Goal: Task Accomplishment & Management: Manage account settings

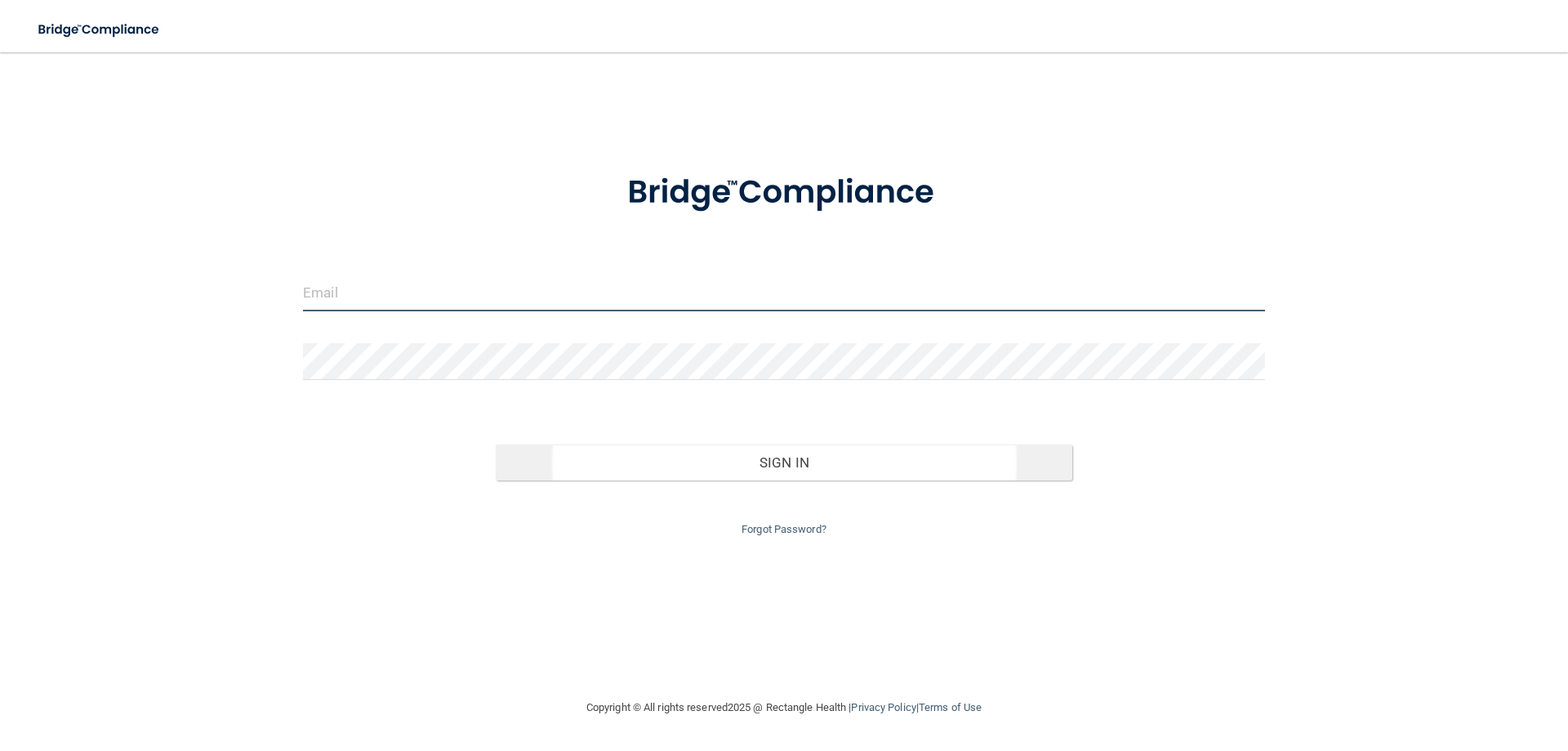
type input "[EMAIL_ADDRESS][DOMAIN_NAME]"
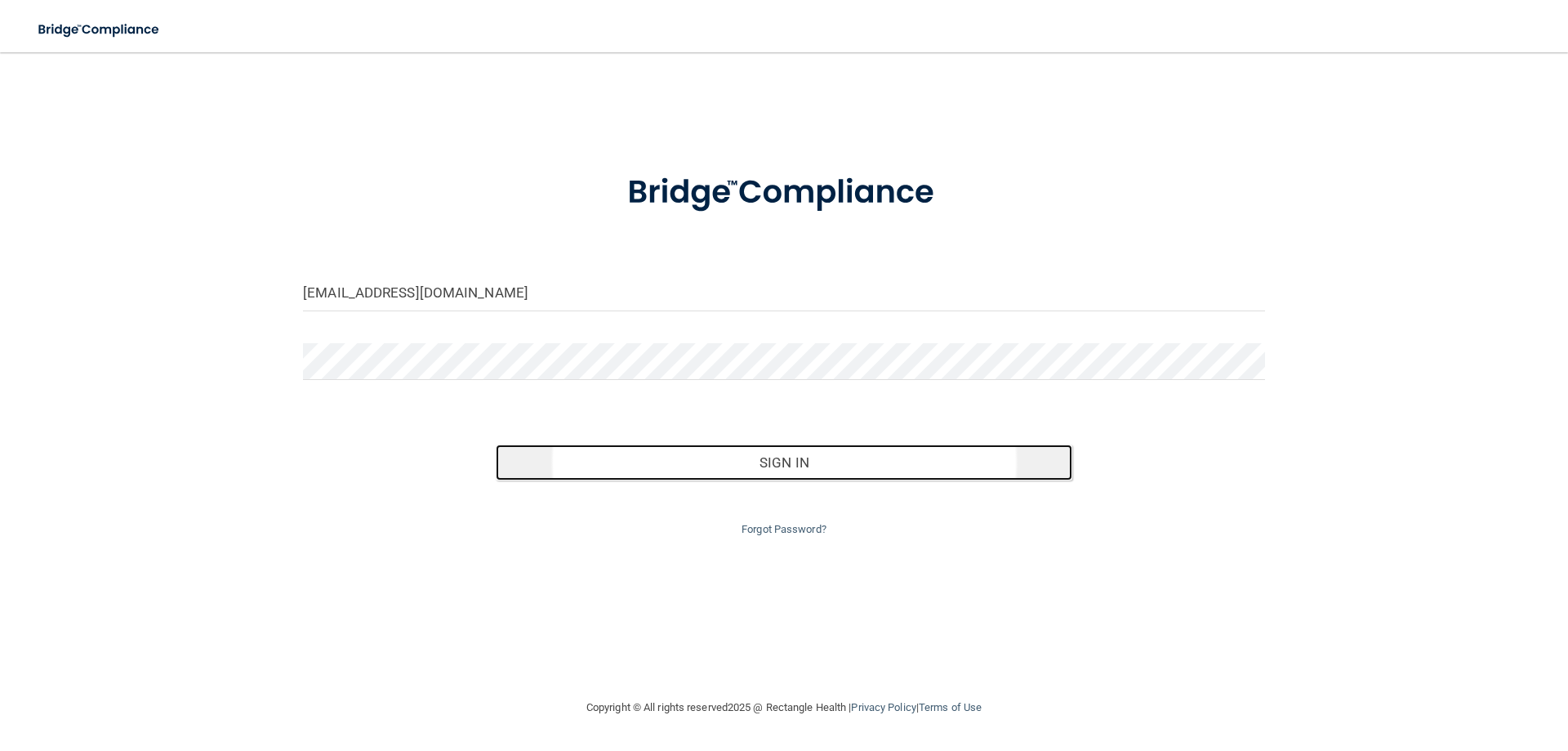
click at [760, 470] on button "Sign In" at bounding box center [784, 462] width 578 height 36
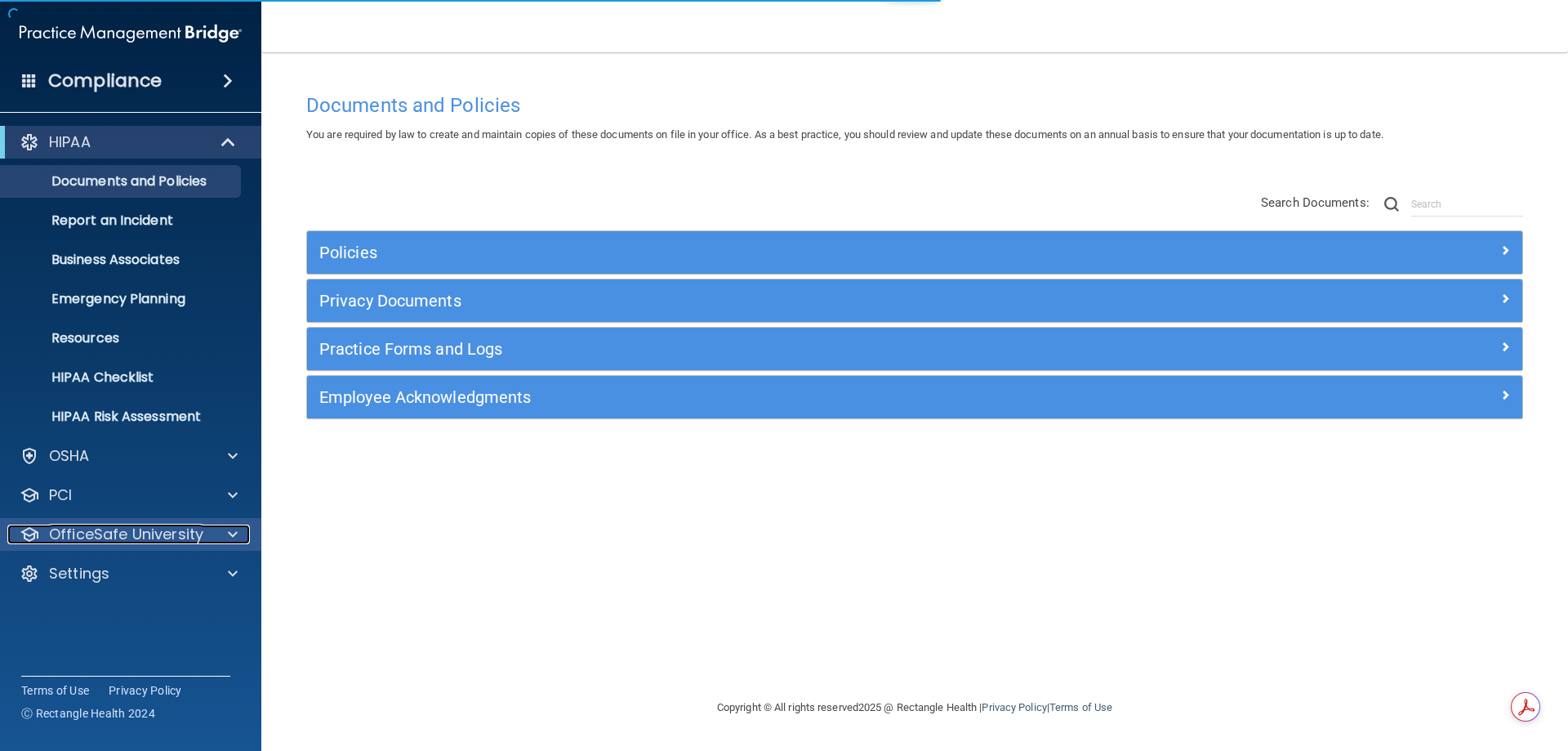
click at [115, 543] on p "OfficeSafe University" at bounding box center [126, 533] width 154 height 19
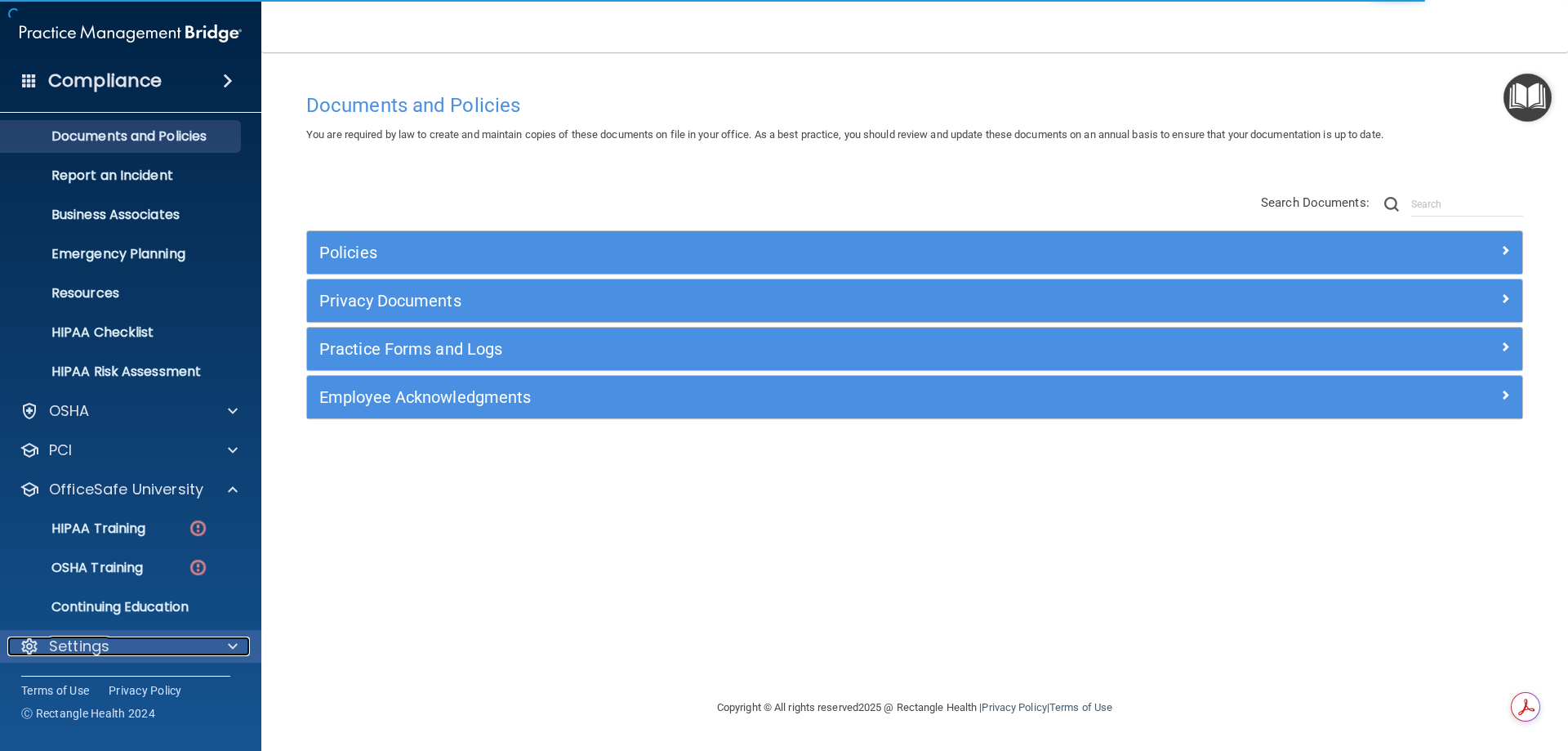
click at [104, 642] on p "Settings" at bounding box center [80, 646] width 60 height 19
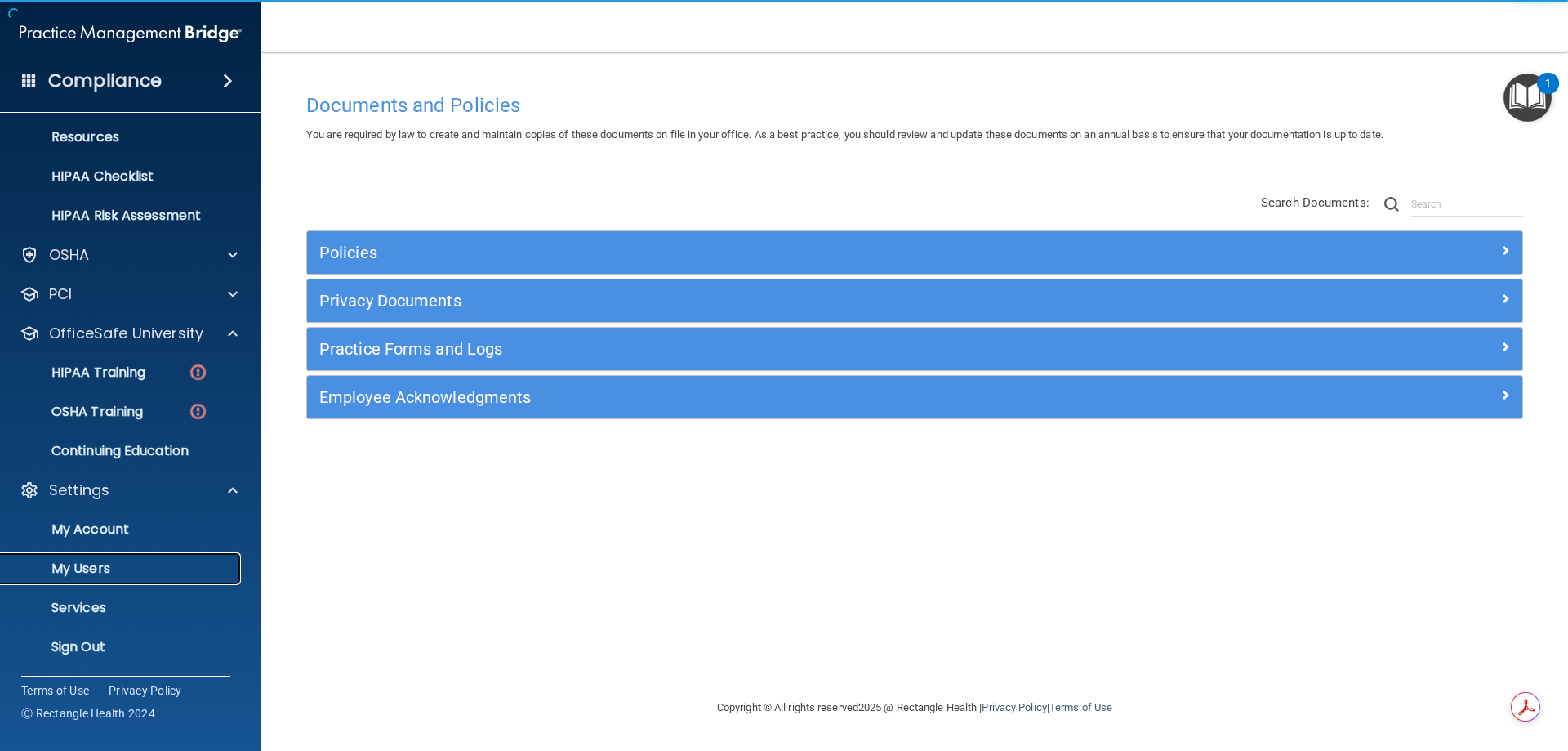
click at [118, 574] on p "My Users" at bounding box center [122, 568] width 223 height 17
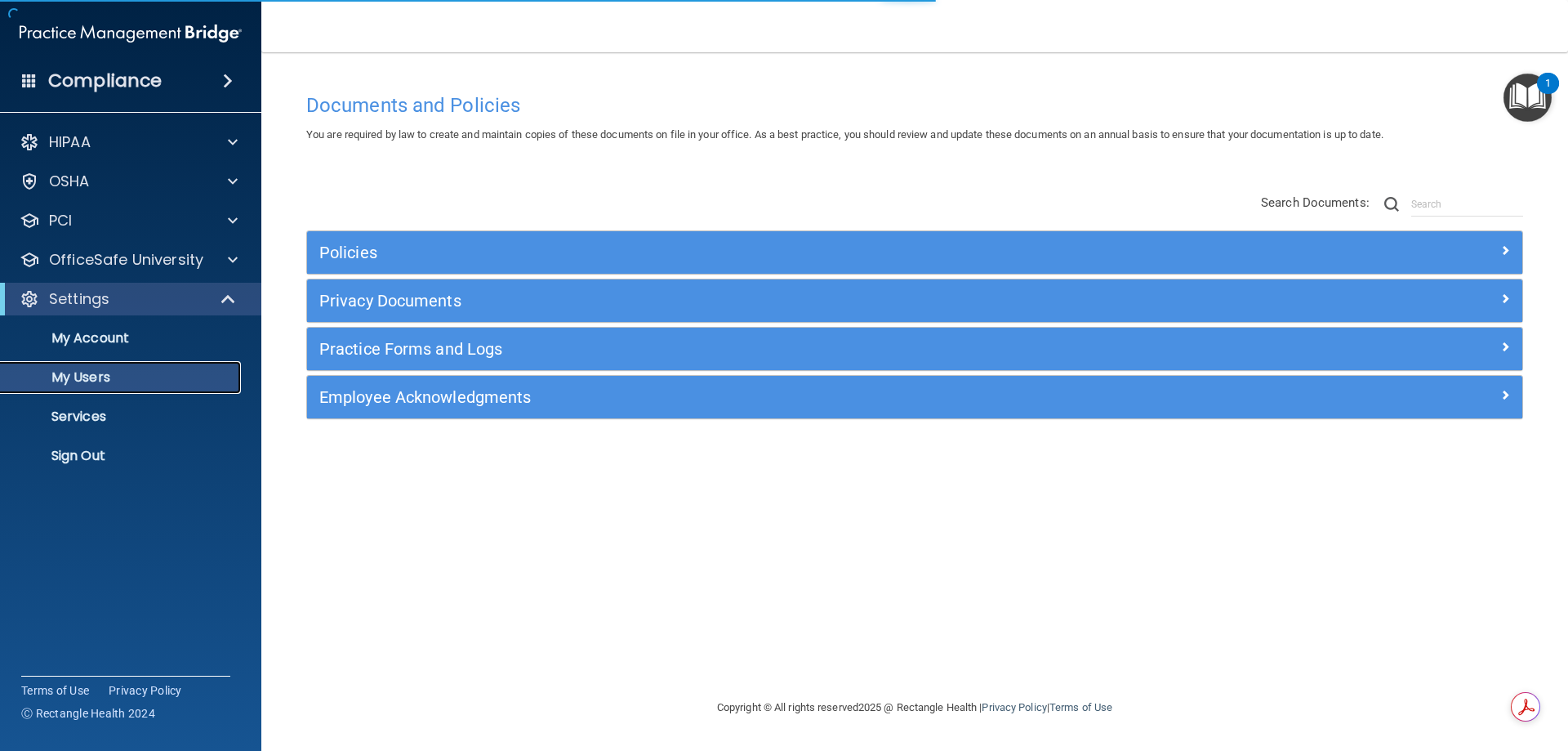
select select "20"
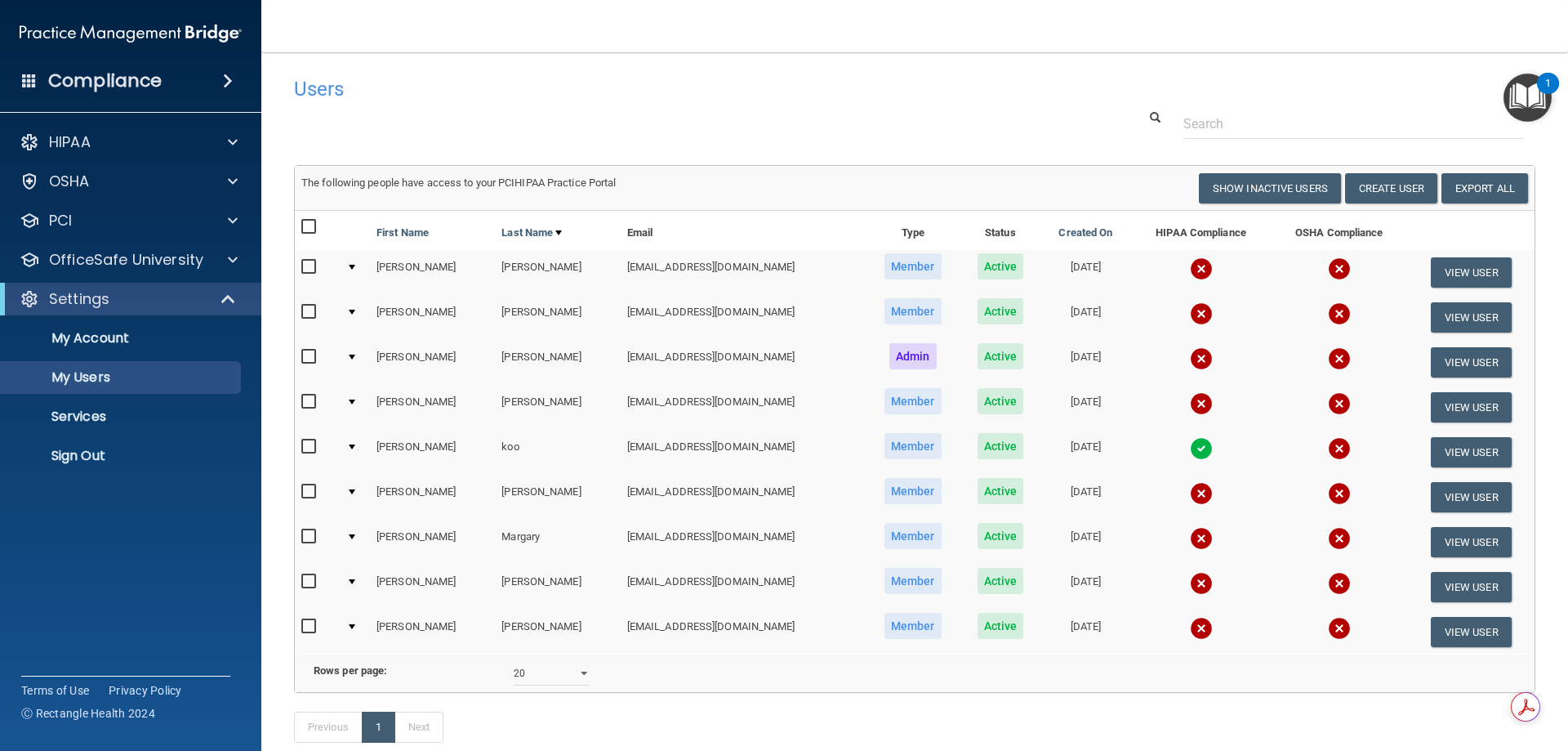
click at [307, 624] on input "checkbox" at bounding box center [311, 627] width 18 height 13
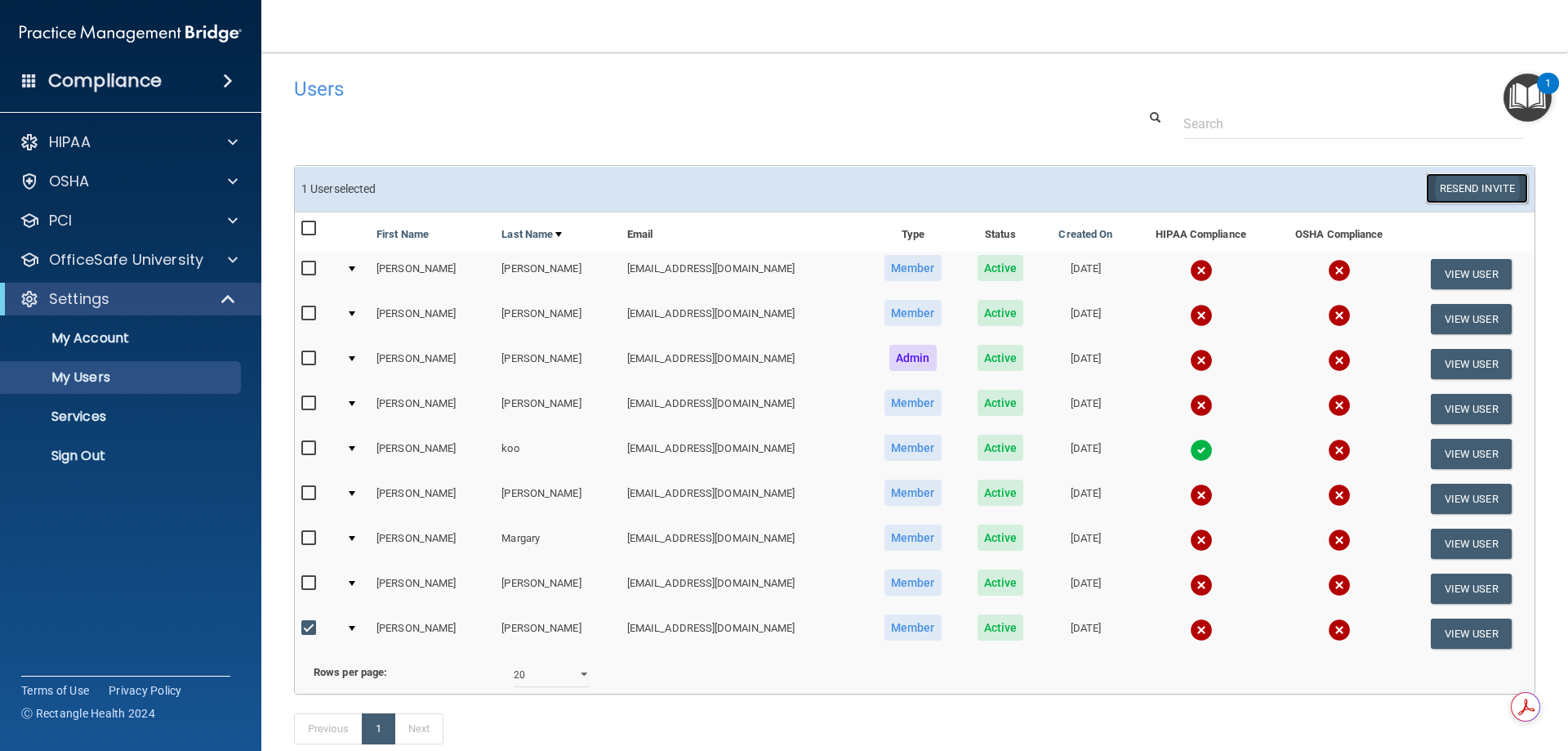
click at [1446, 185] on button "Resend Invite" at bounding box center [1478, 188] width 102 height 30
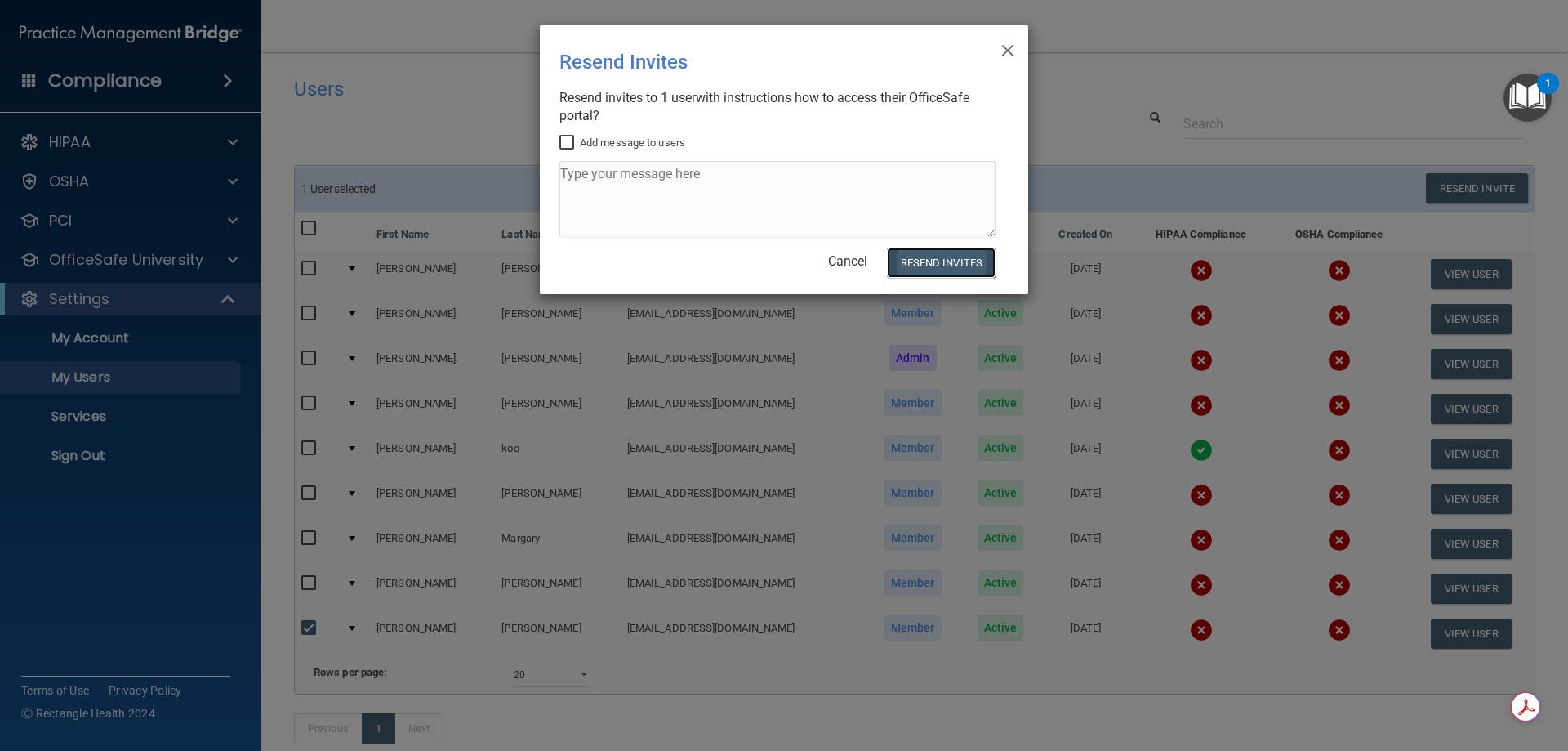
click at [974, 275] on button "Resend Invites" at bounding box center [942, 263] width 109 height 30
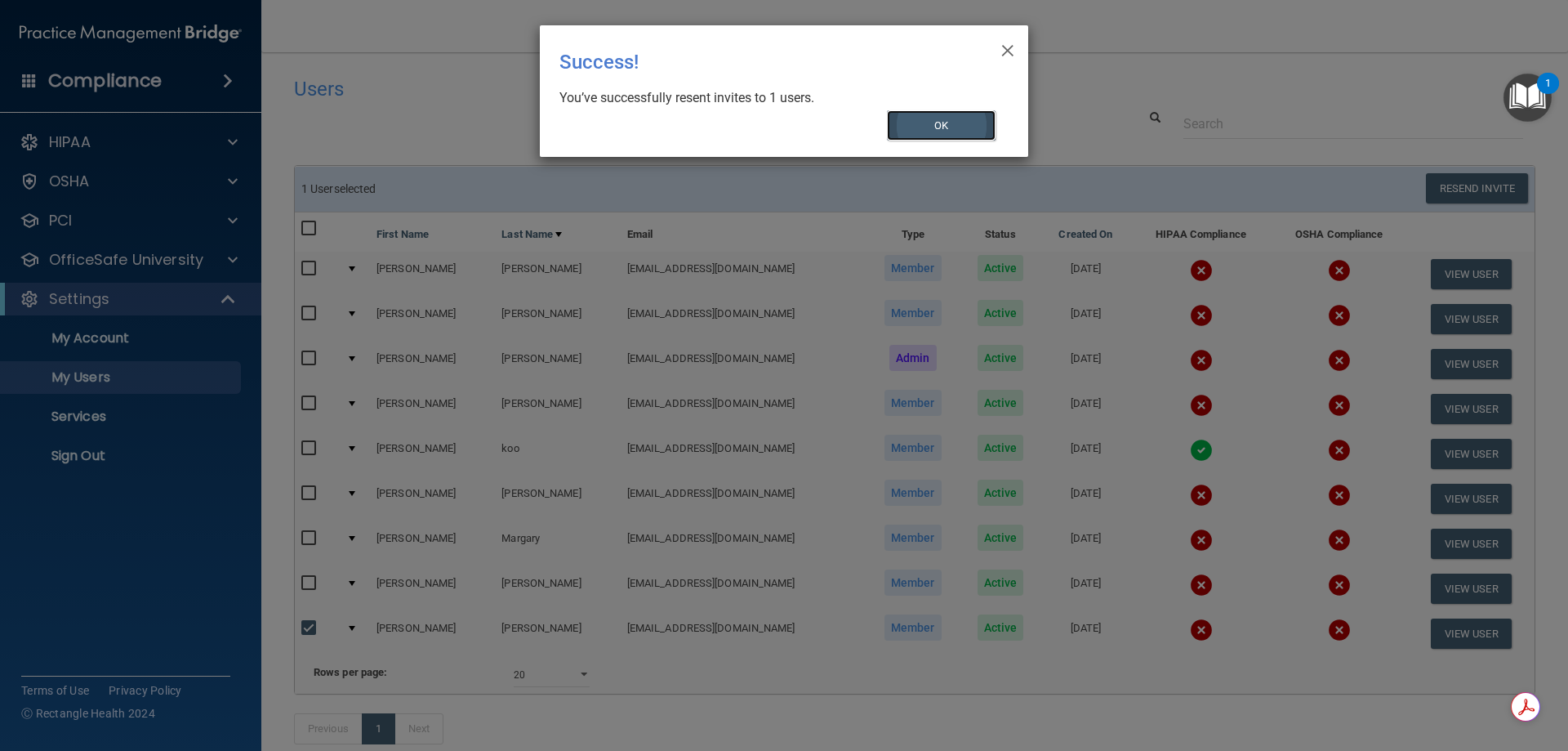
click at [948, 130] on button "OK" at bounding box center [942, 126] width 110 height 30
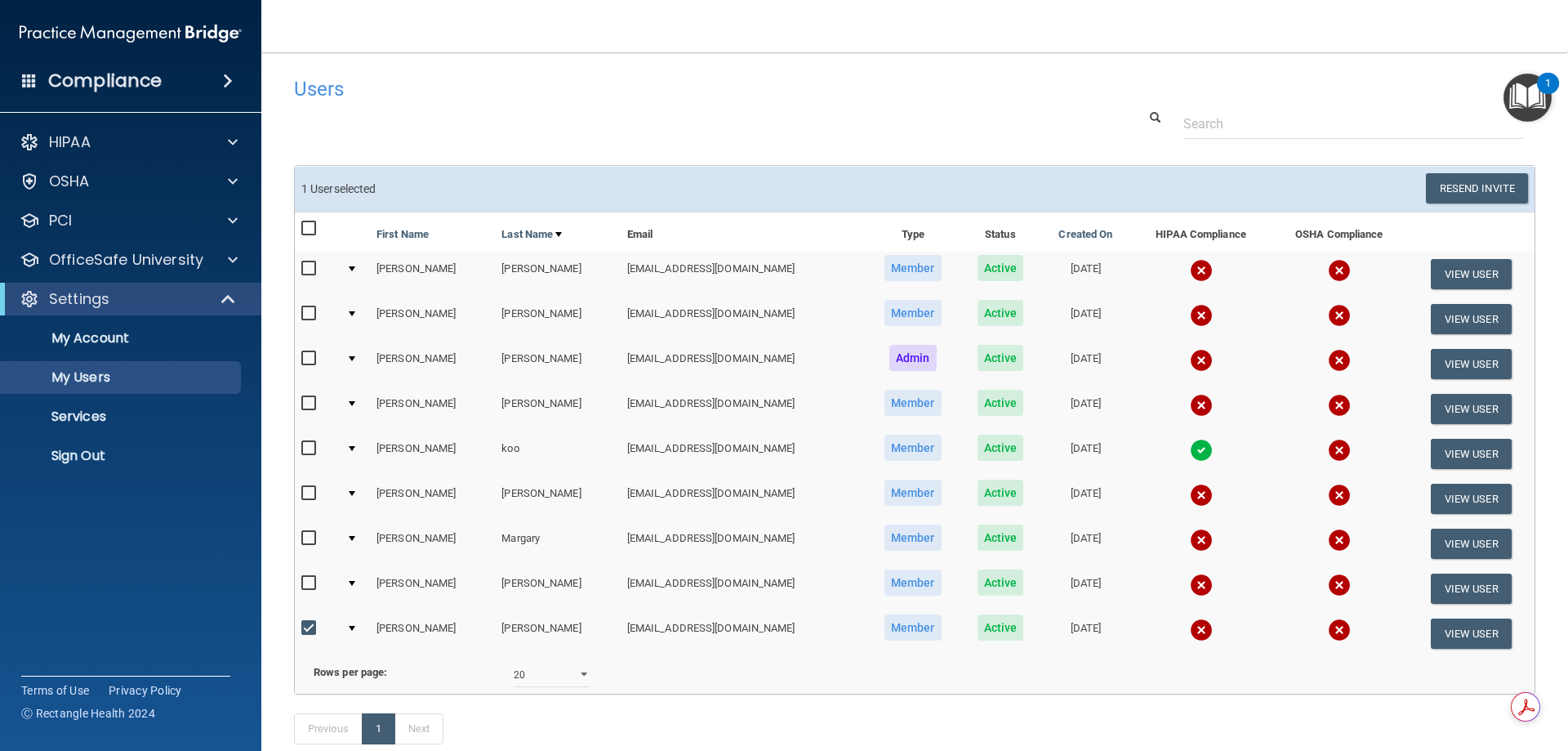
click at [311, 622] on input "checkbox" at bounding box center [311, 629] width 18 height 13
checkbox input "false"
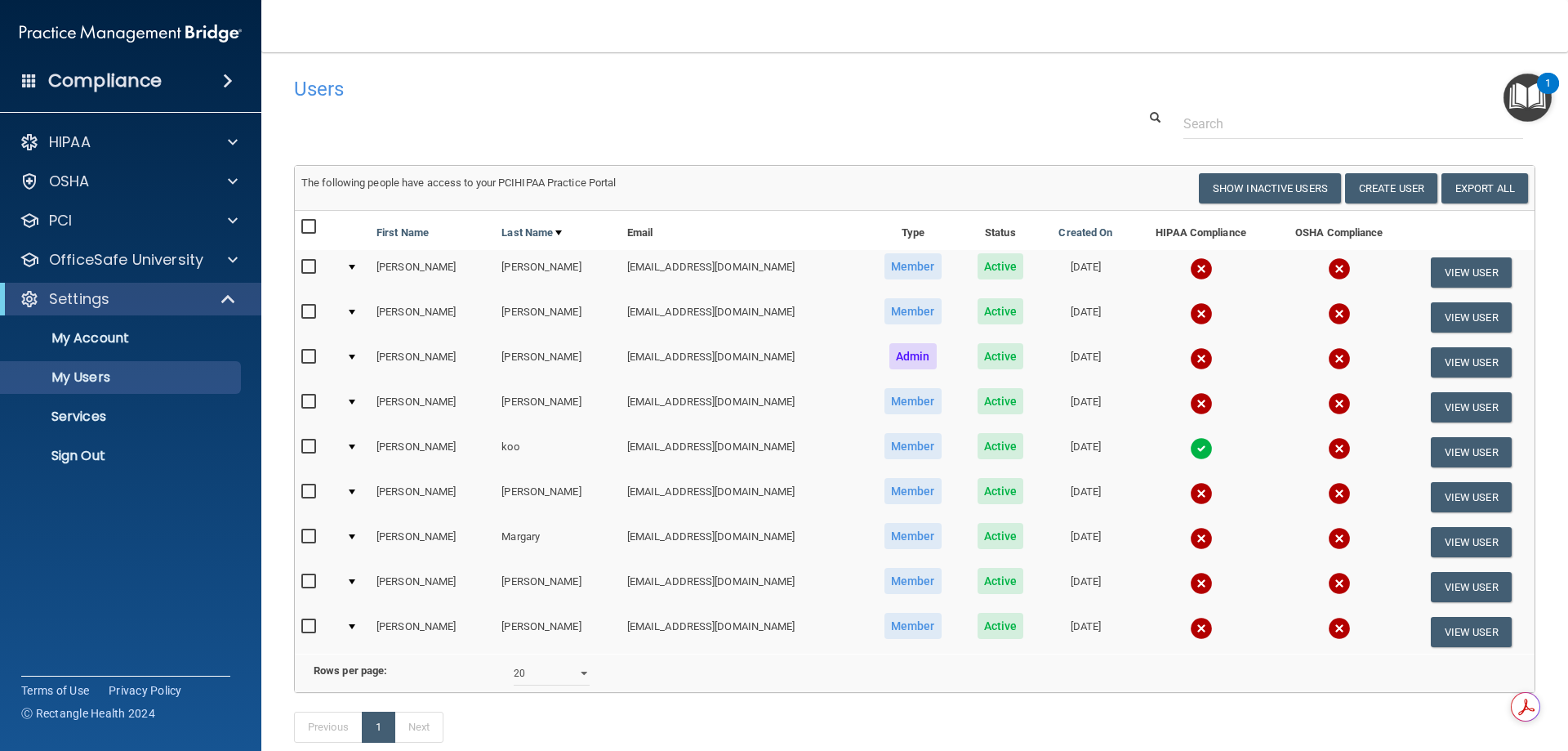
click at [315, 445] on input "checkbox" at bounding box center [311, 447] width 18 height 13
checkbox input "true"
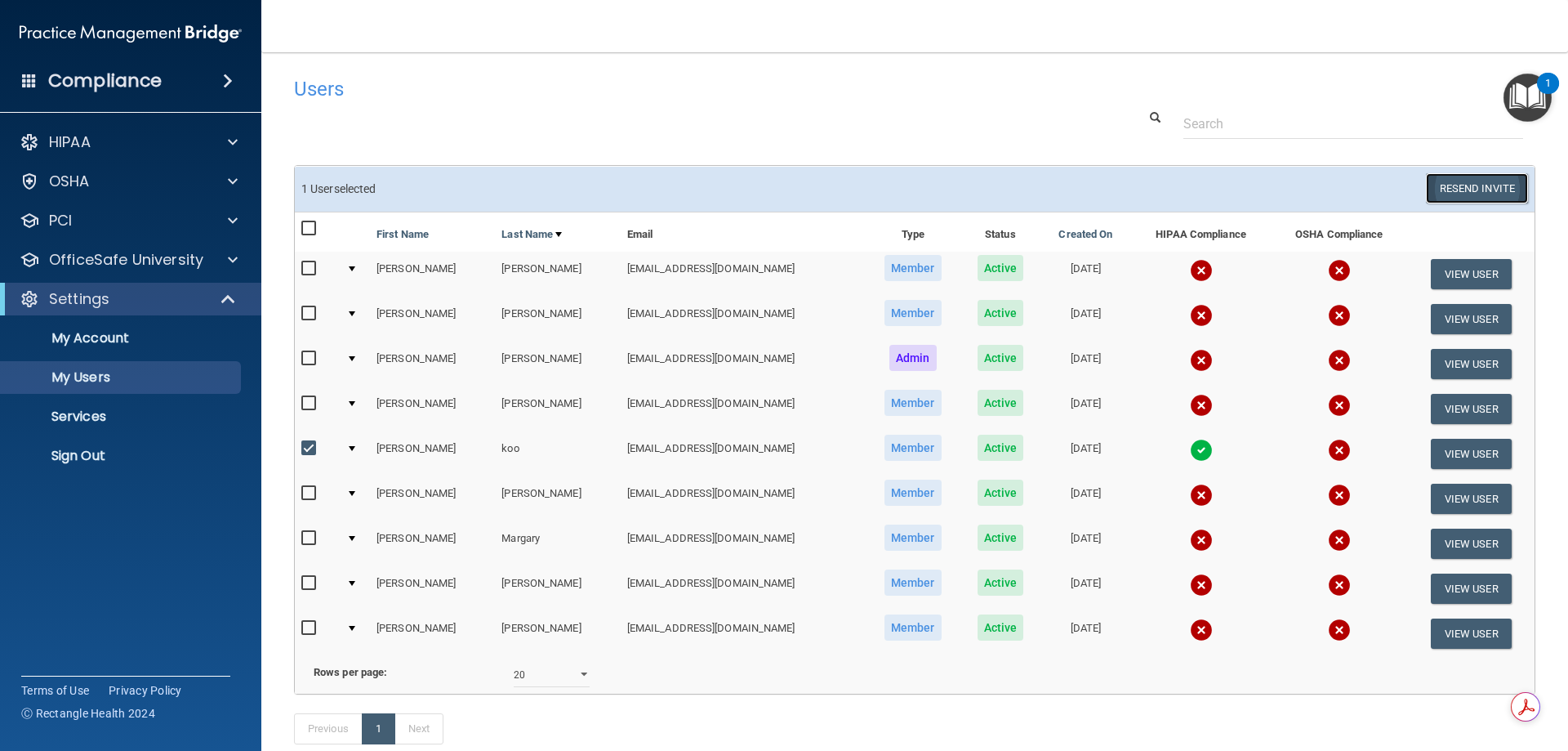
click at [1487, 188] on button "Resend Invite" at bounding box center [1478, 188] width 102 height 30
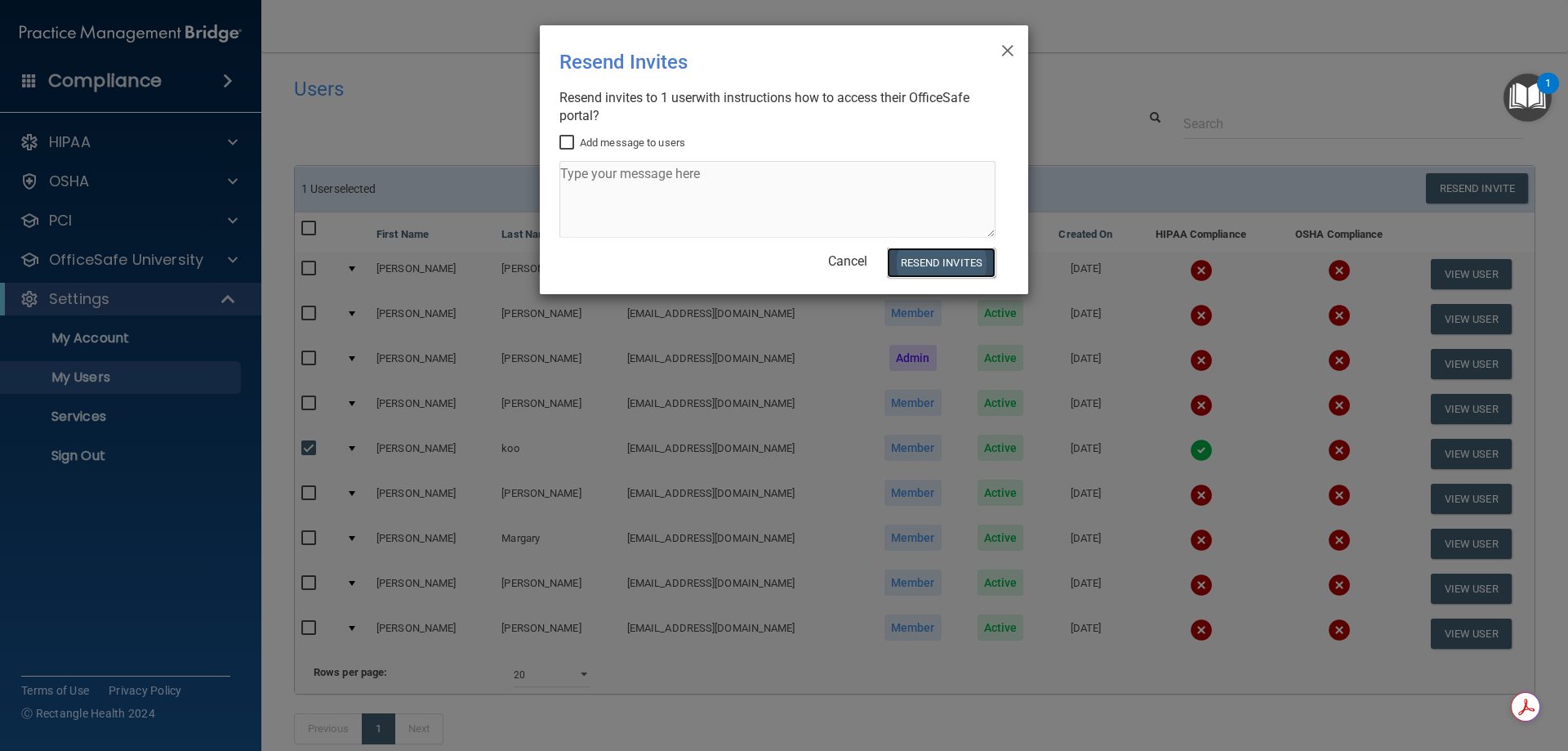
click at [924, 256] on button "Resend Invites" at bounding box center [942, 263] width 109 height 30
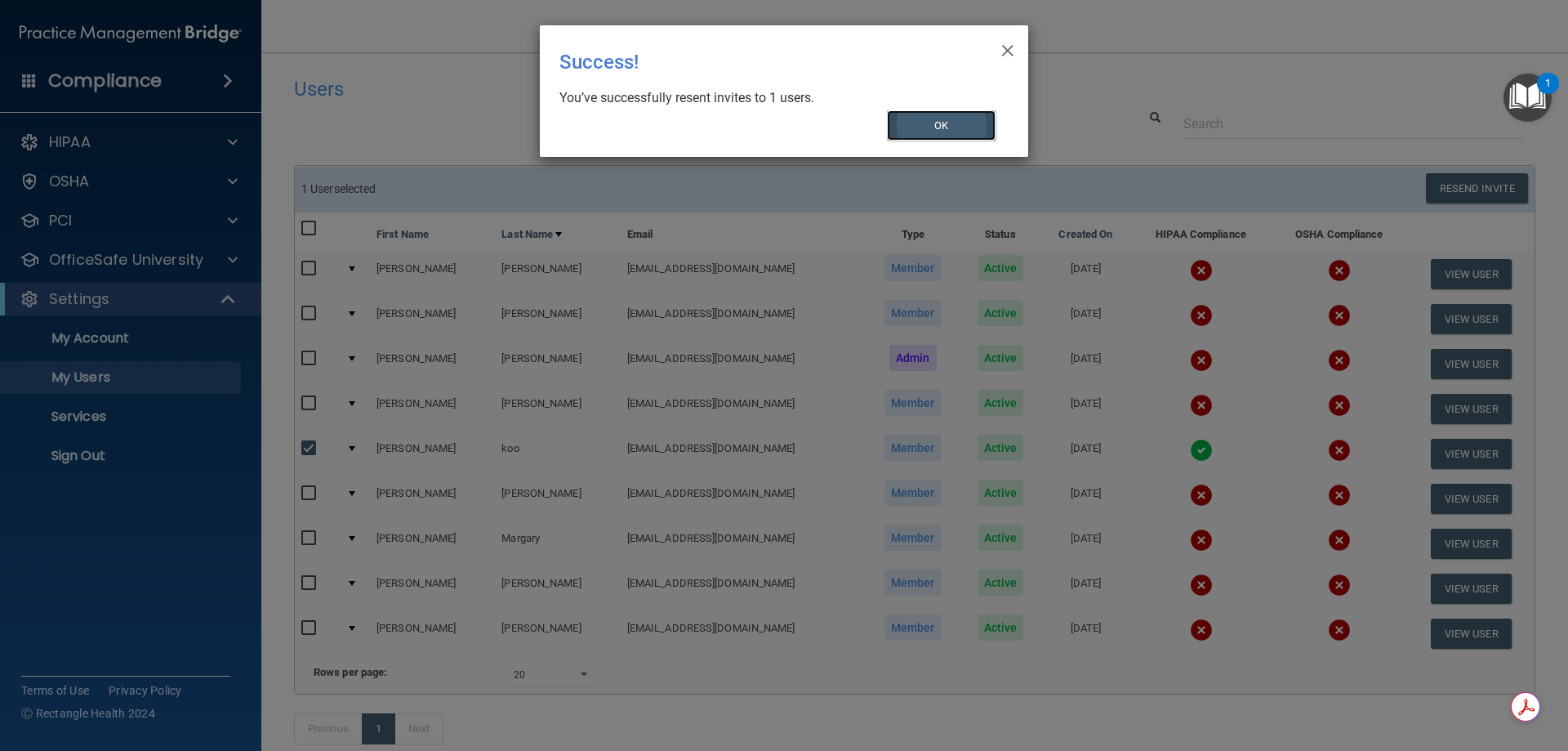
click at [965, 119] on button "OK" at bounding box center [942, 126] width 110 height 30
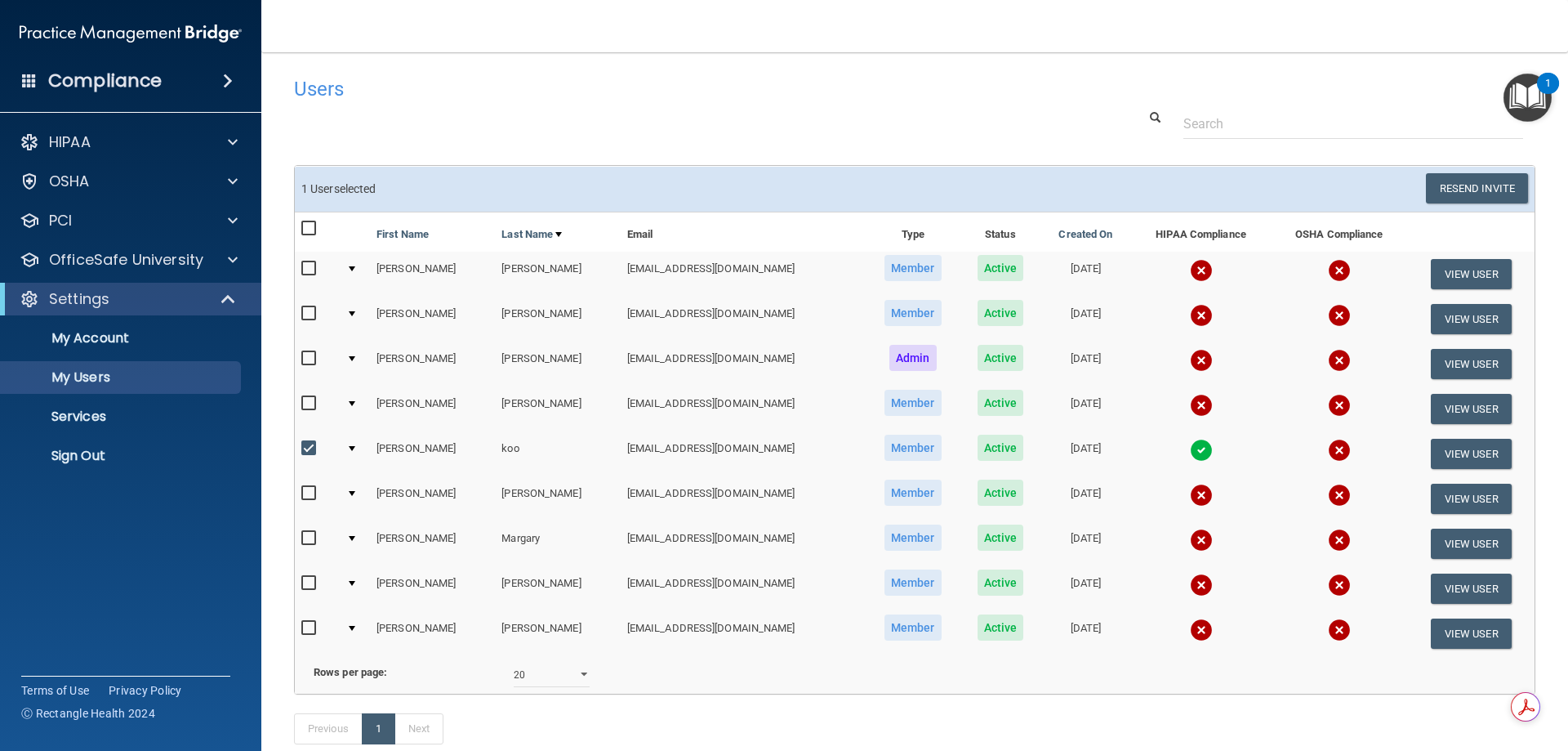
click at [619, 115] on div at bounding box center [915, 124] width 1266 height 30
click at [1350, 124] on input "text" at bounding box center [1354, 124] width 340 height 30
click at [136, 258] on p "OfficeSafe University" at bounding box center [126, 260] width 154 height 19
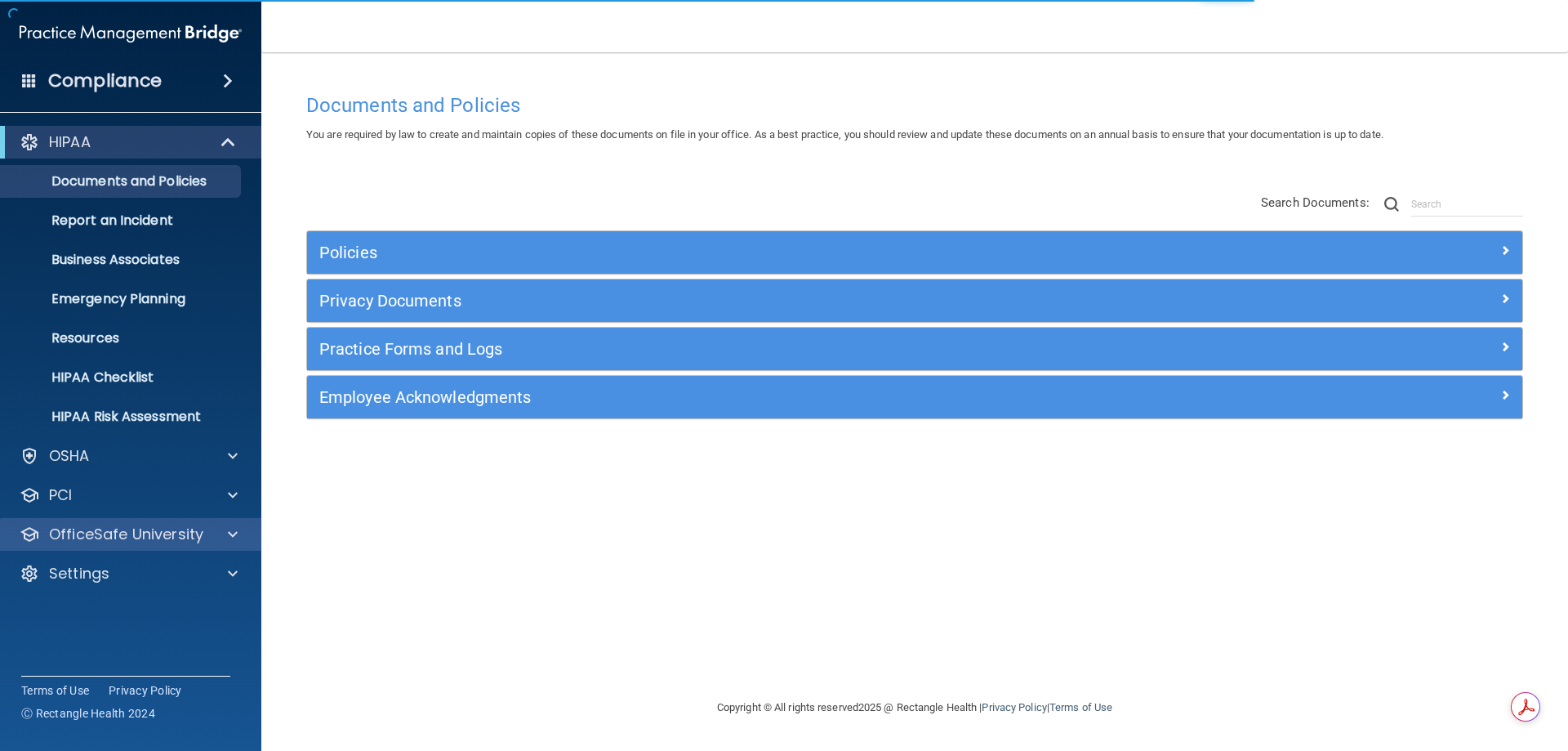
click at [95, 548] on div "OfficeSafe University" at bounding box center [131, 534] width 262 height 33
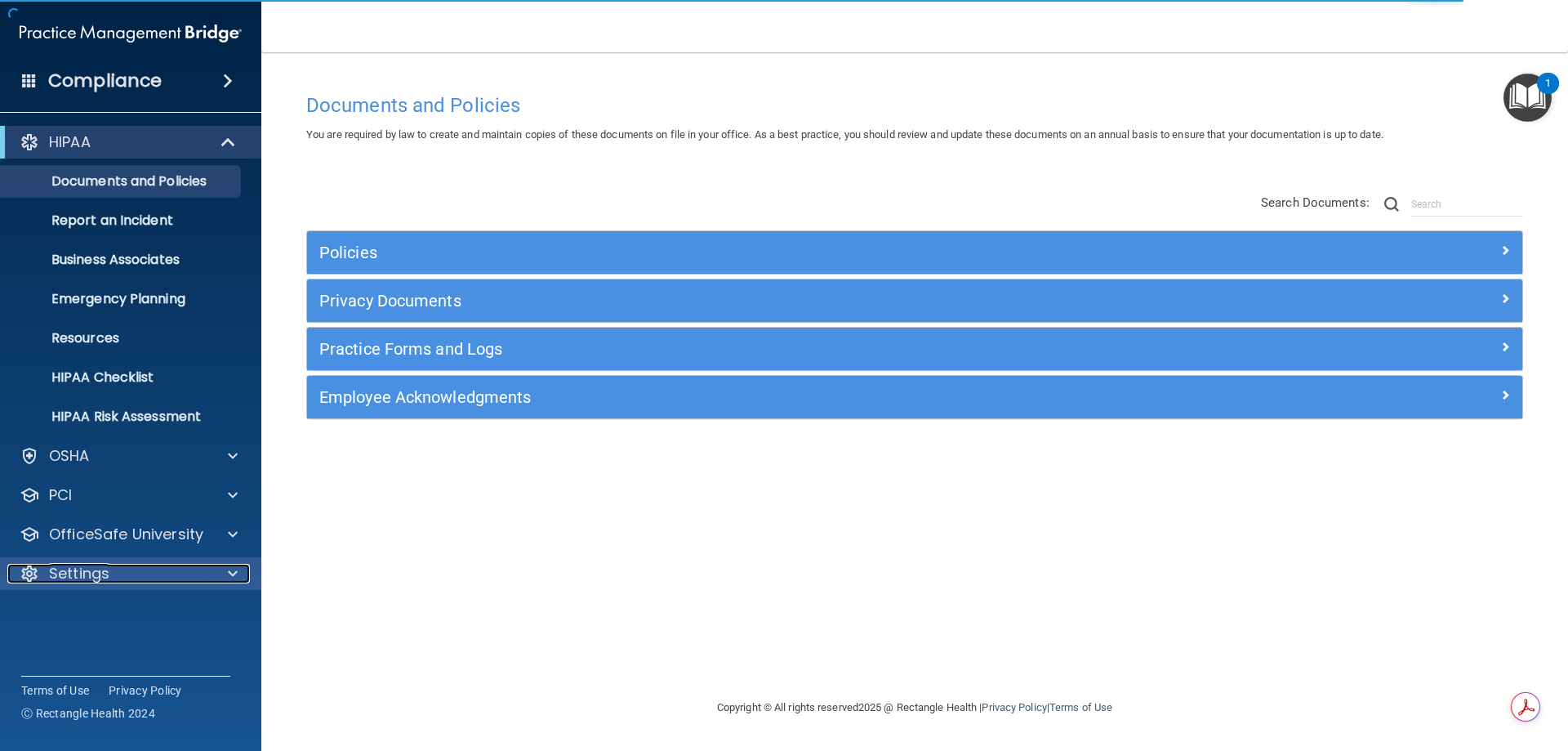
click at [93, 571] on p "Settings" at bounding box center [80, 573] width 60 height 19
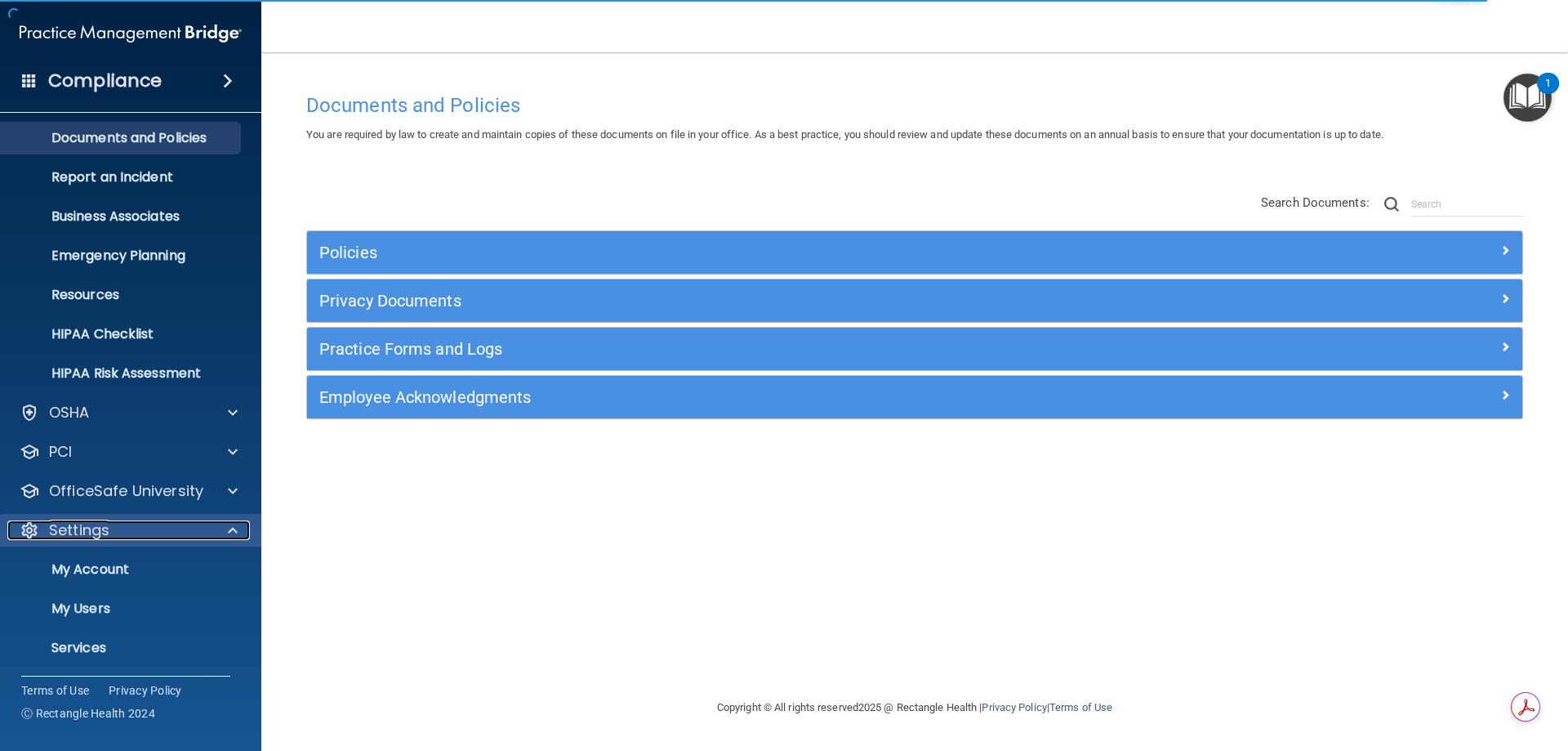
scroll to position [85, 0]
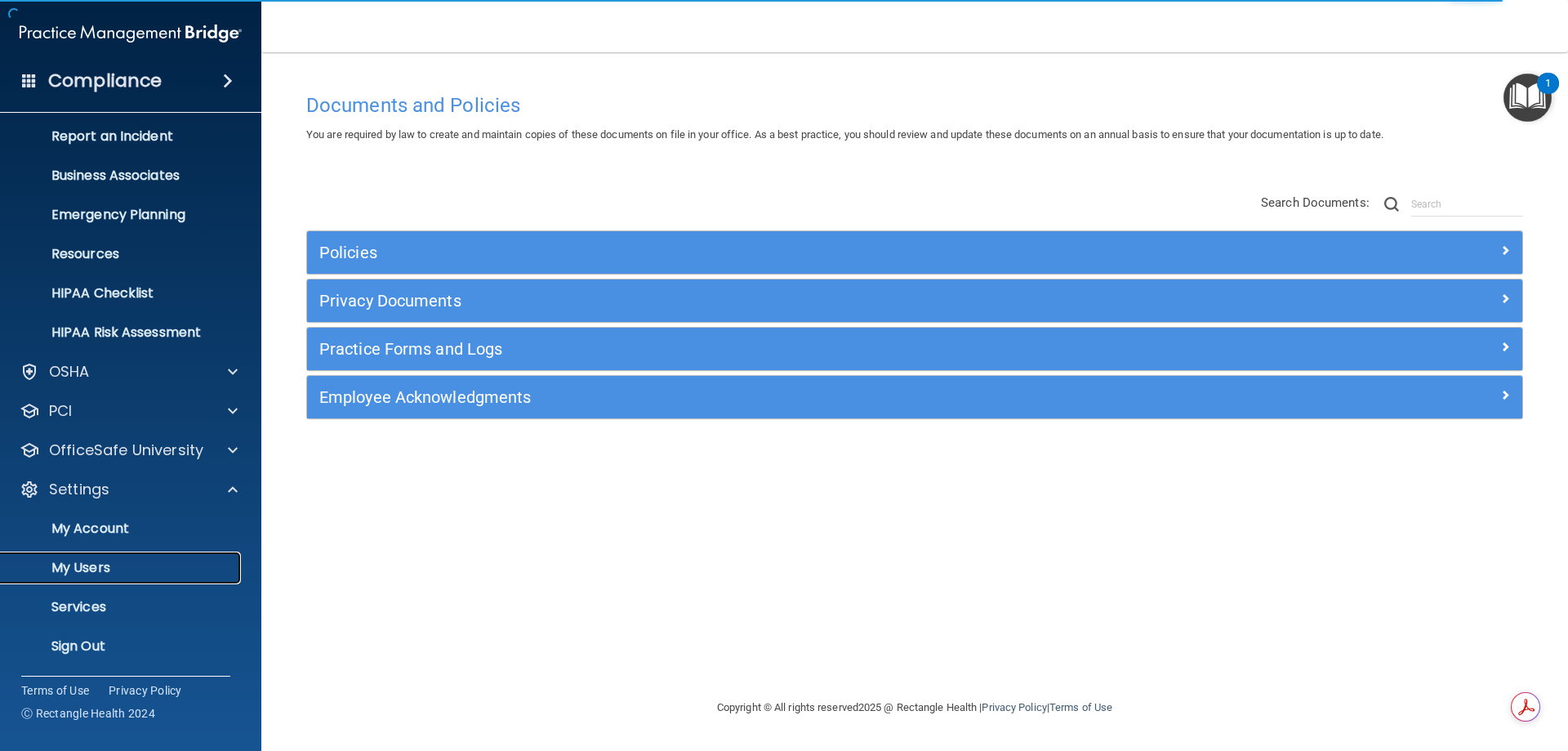
click at [93, 563] on p "My Users" at bounding box center [122, 568] width 223 height 17
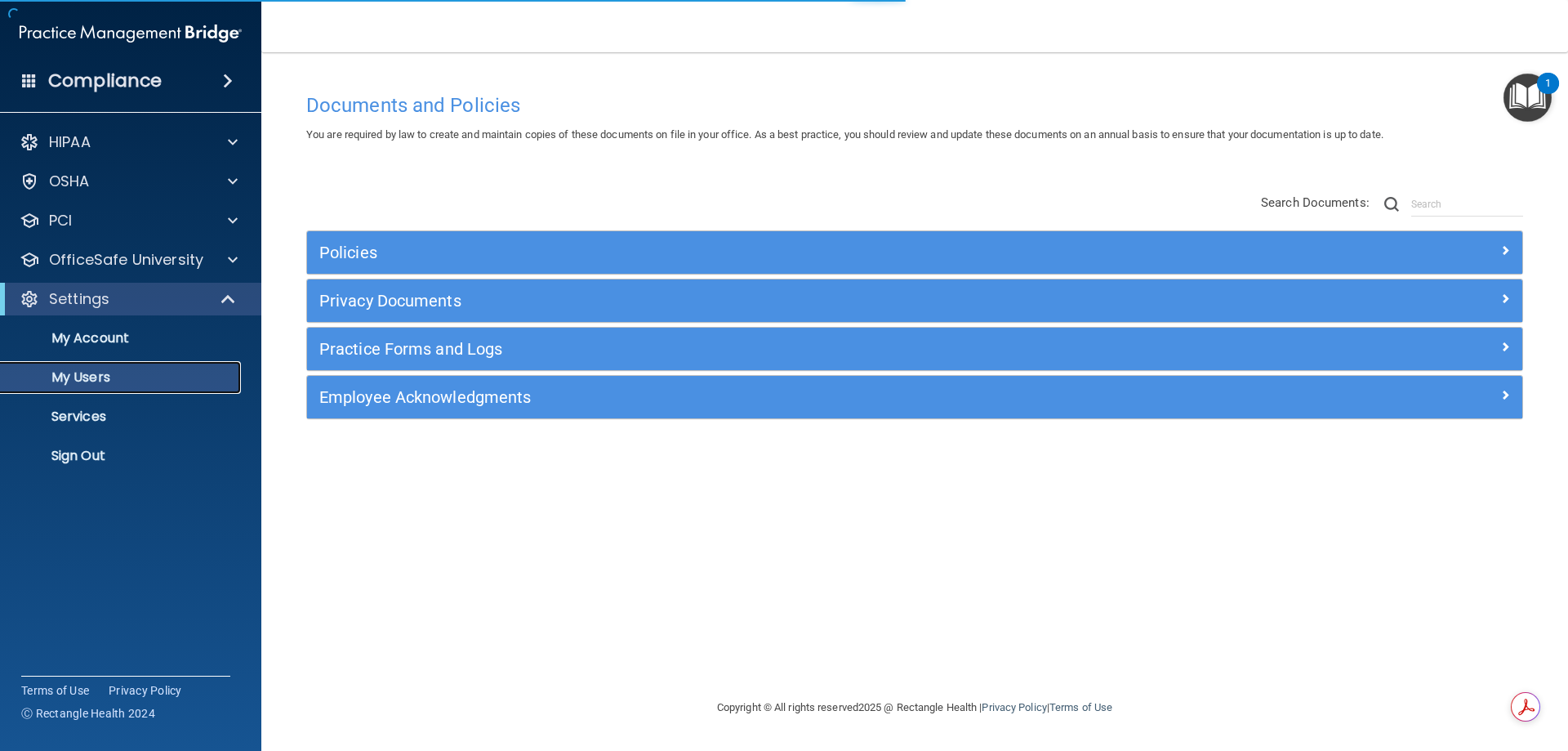
select select "20"
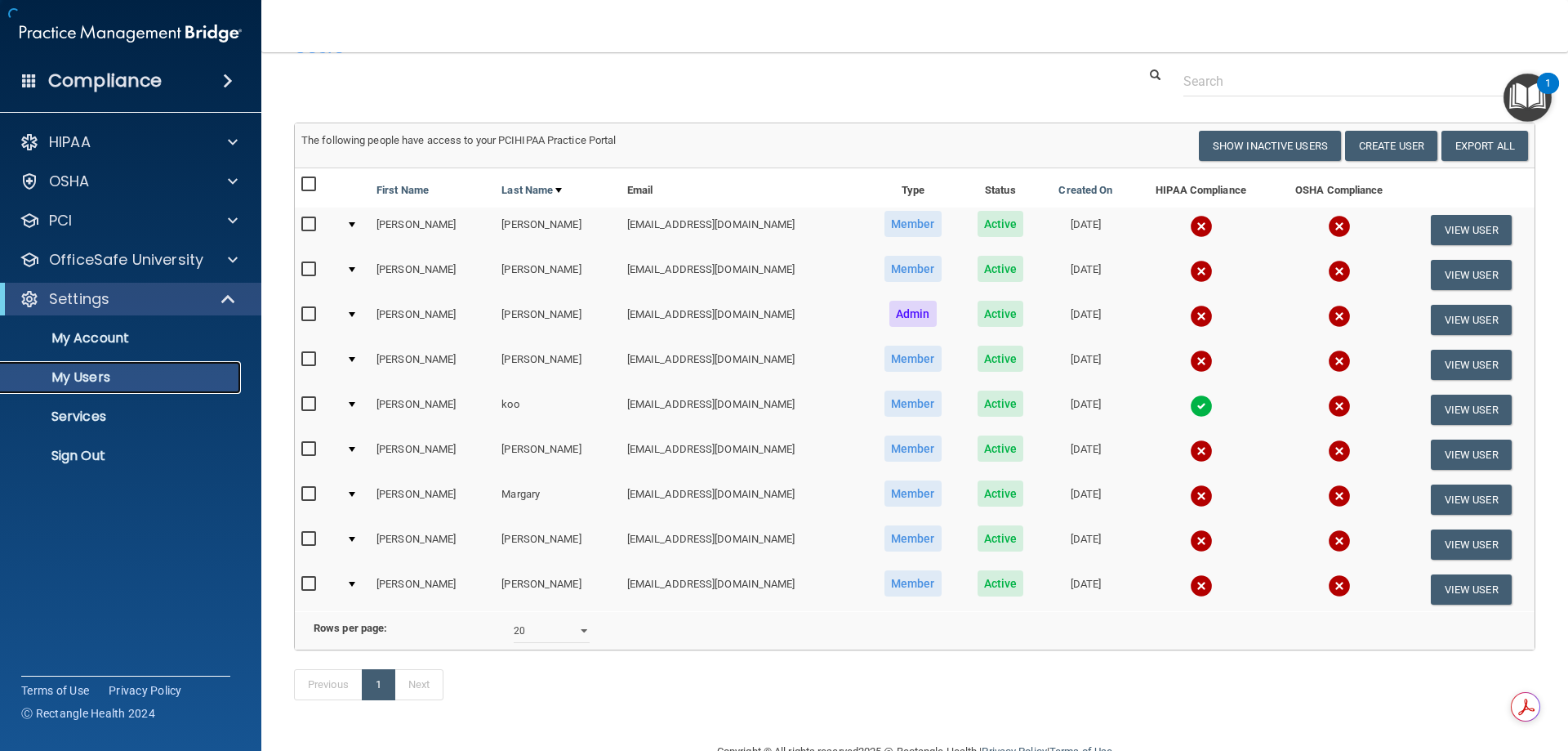
scroll to position [82, 0]
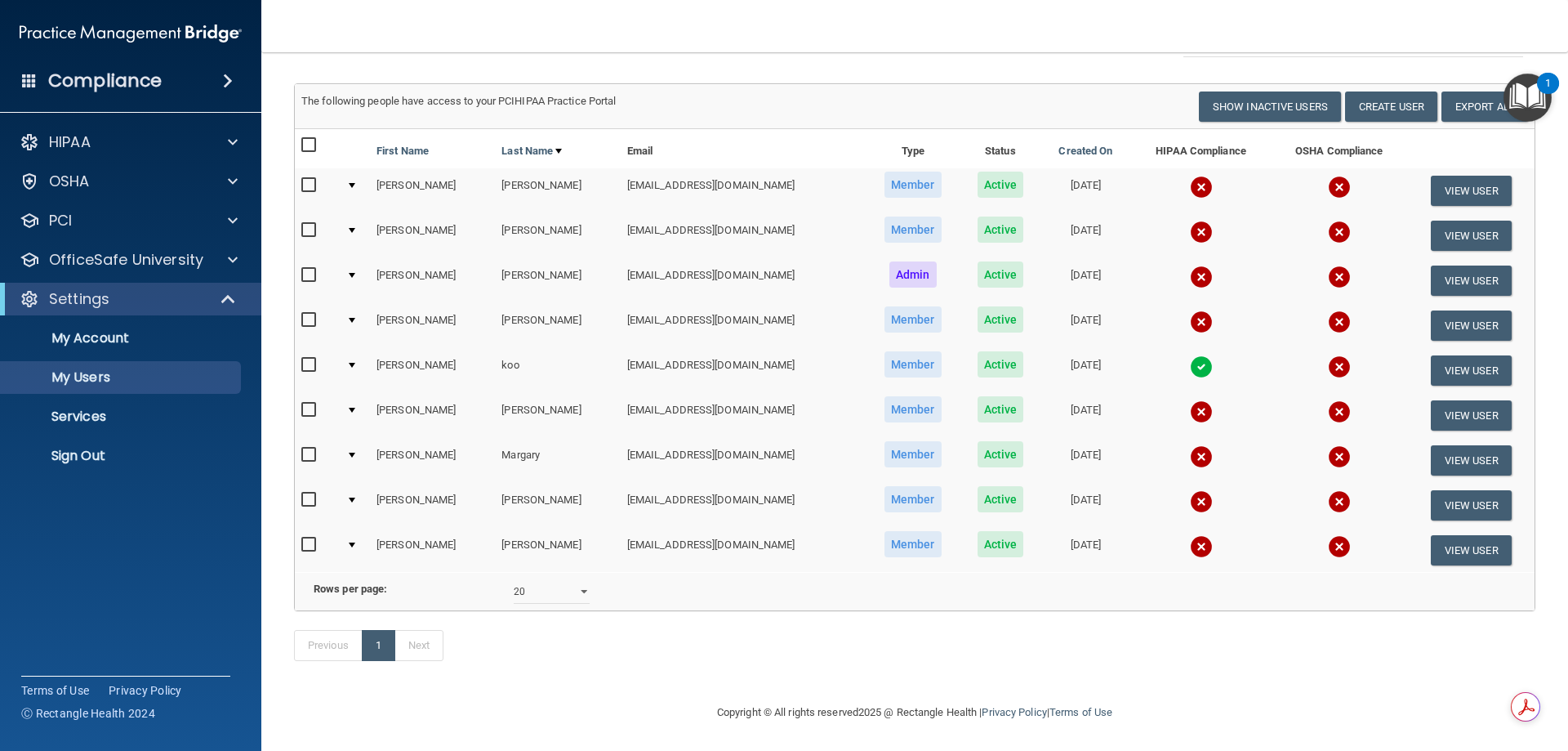
click at [312, 548] on input "checkbox" at bounding box center [311, 545] width 18 height 13
checkbox input "true"
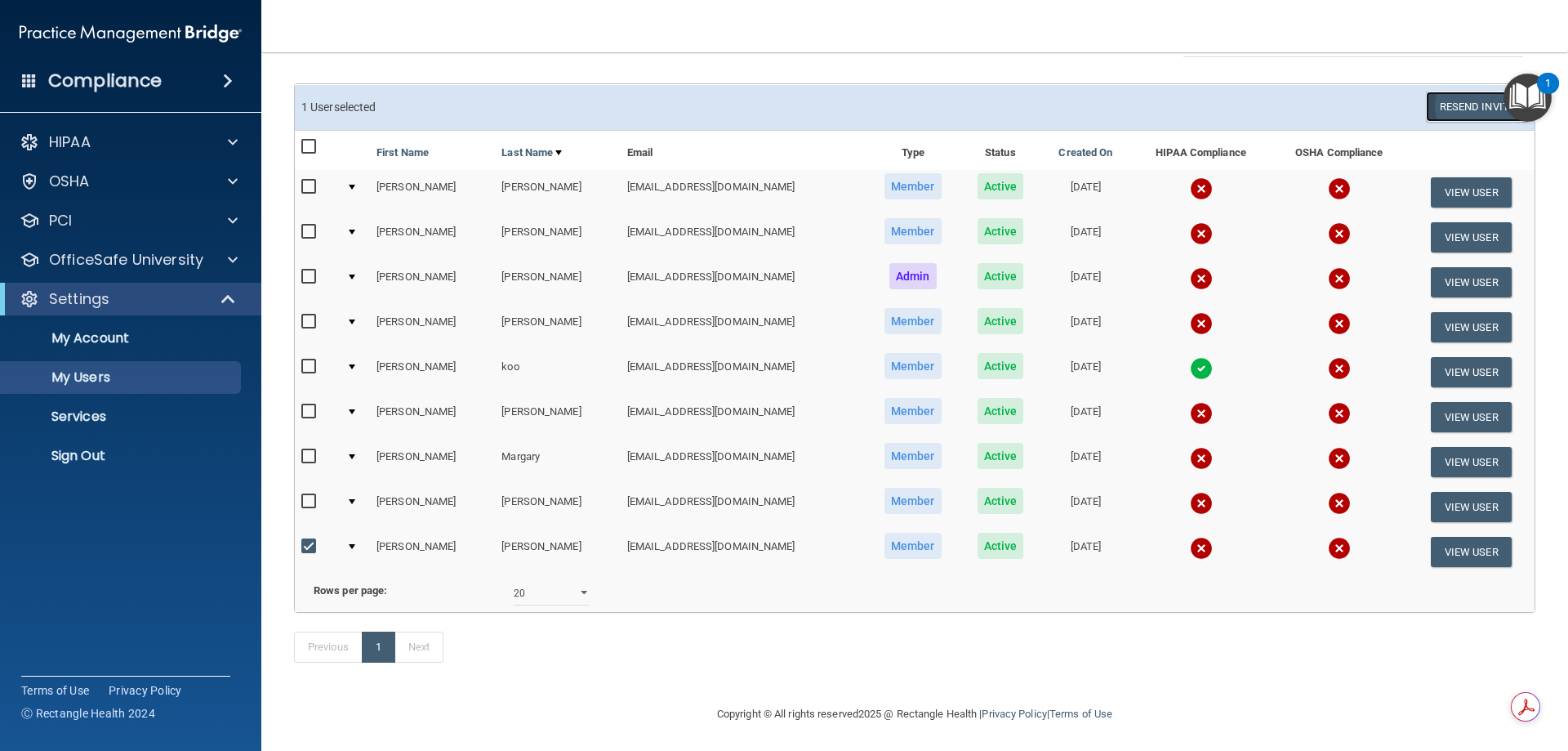
click at [1439, 116] on button "Resend Invite" at bounding box center [1478, 106] width 102 height 30
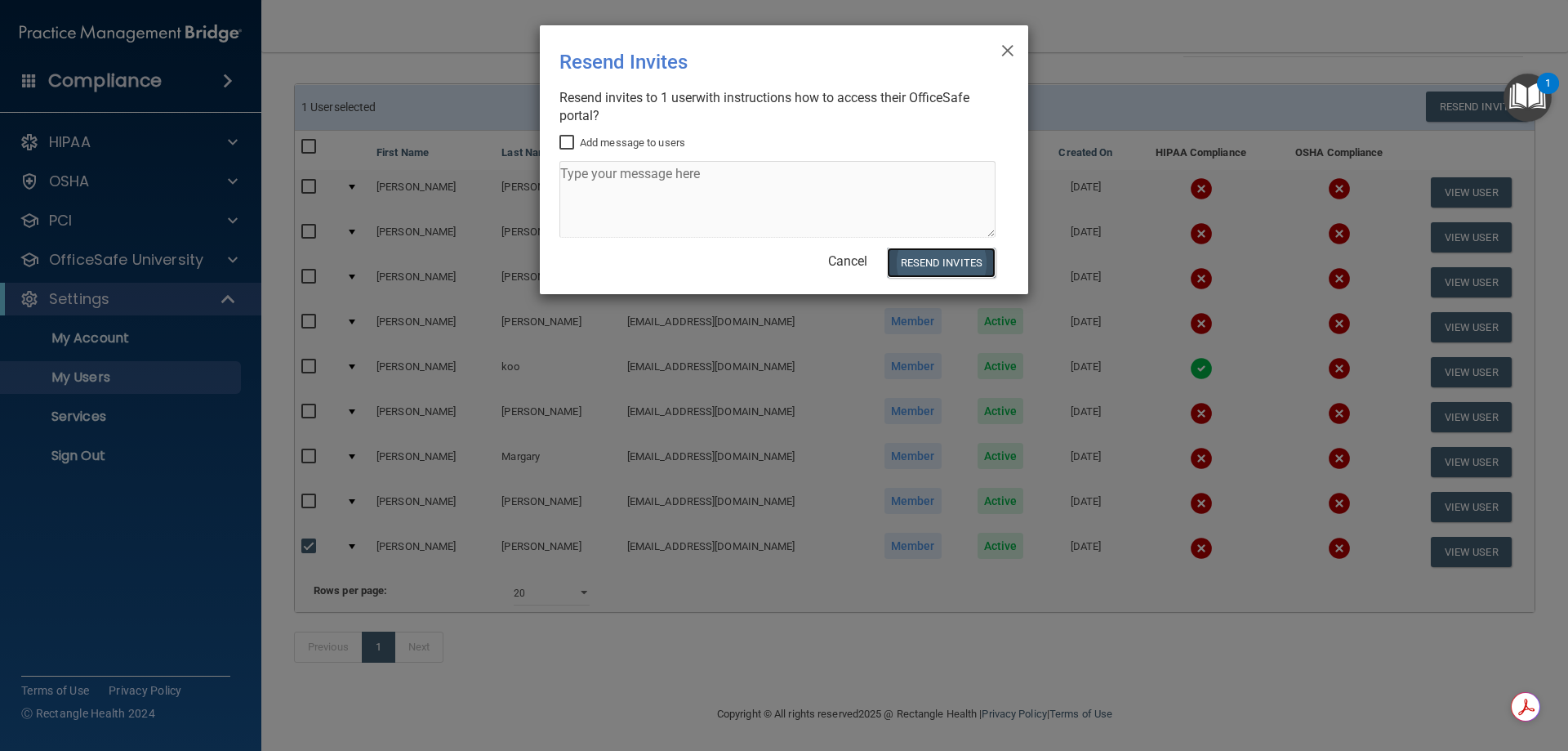
click at [971, 269] on button "Resend Invites" at bounding box center [942, 263] width 109 height 30
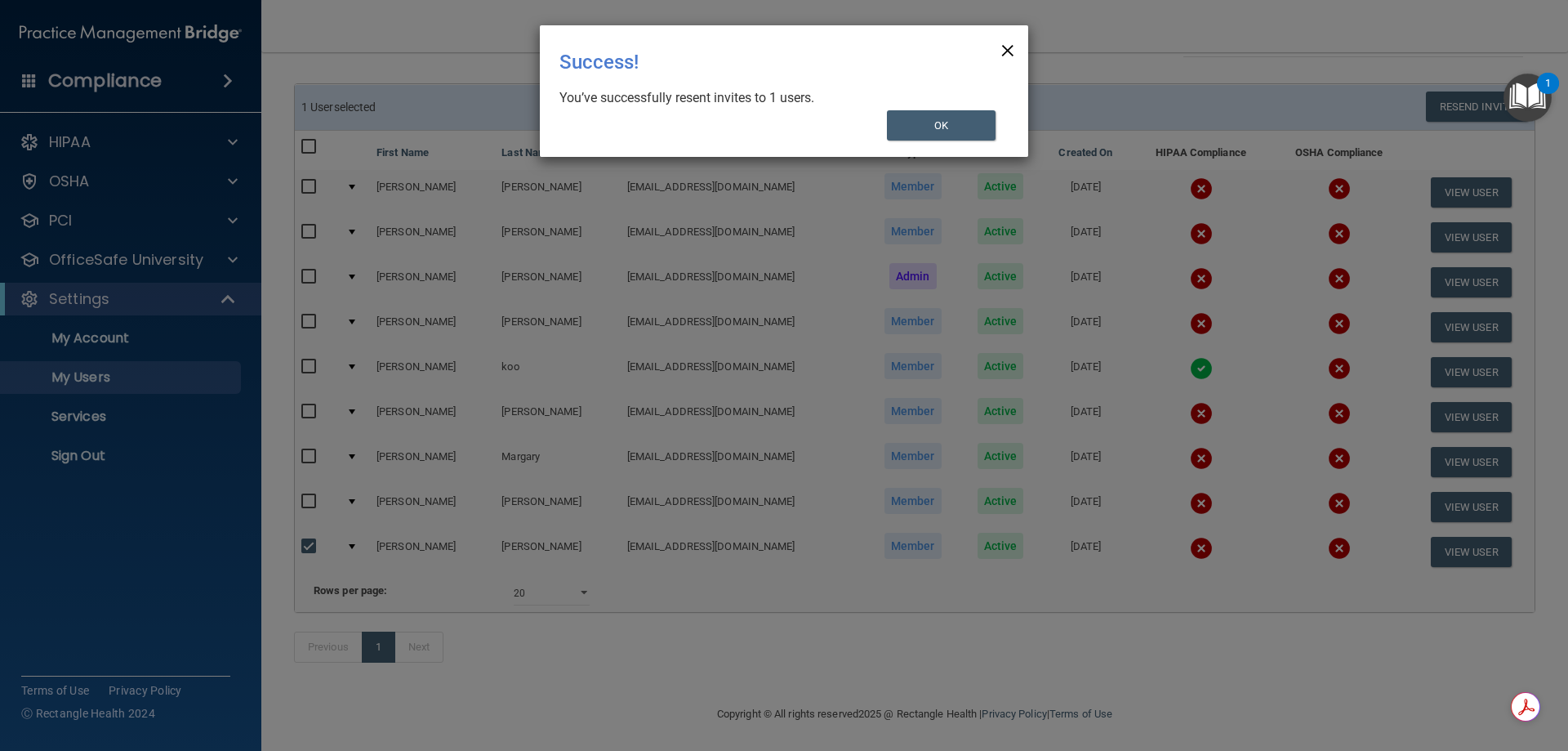
click at [1008, 38] on span "×" at bounding box center [1008, 48] width 15 height 33
